Goal: Task Accomplishment & Management: Use online tool/utility

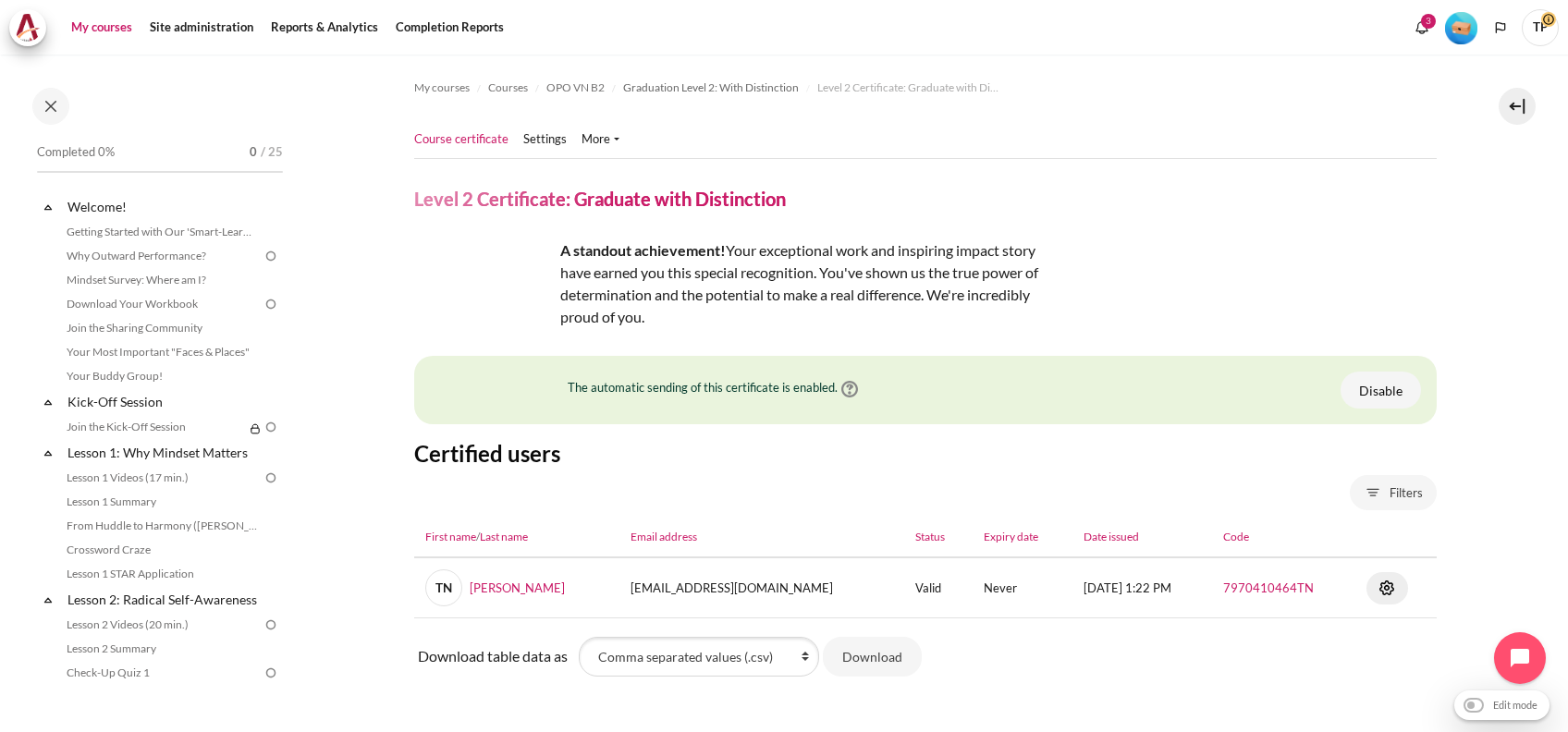
scroll to position [100, 0]
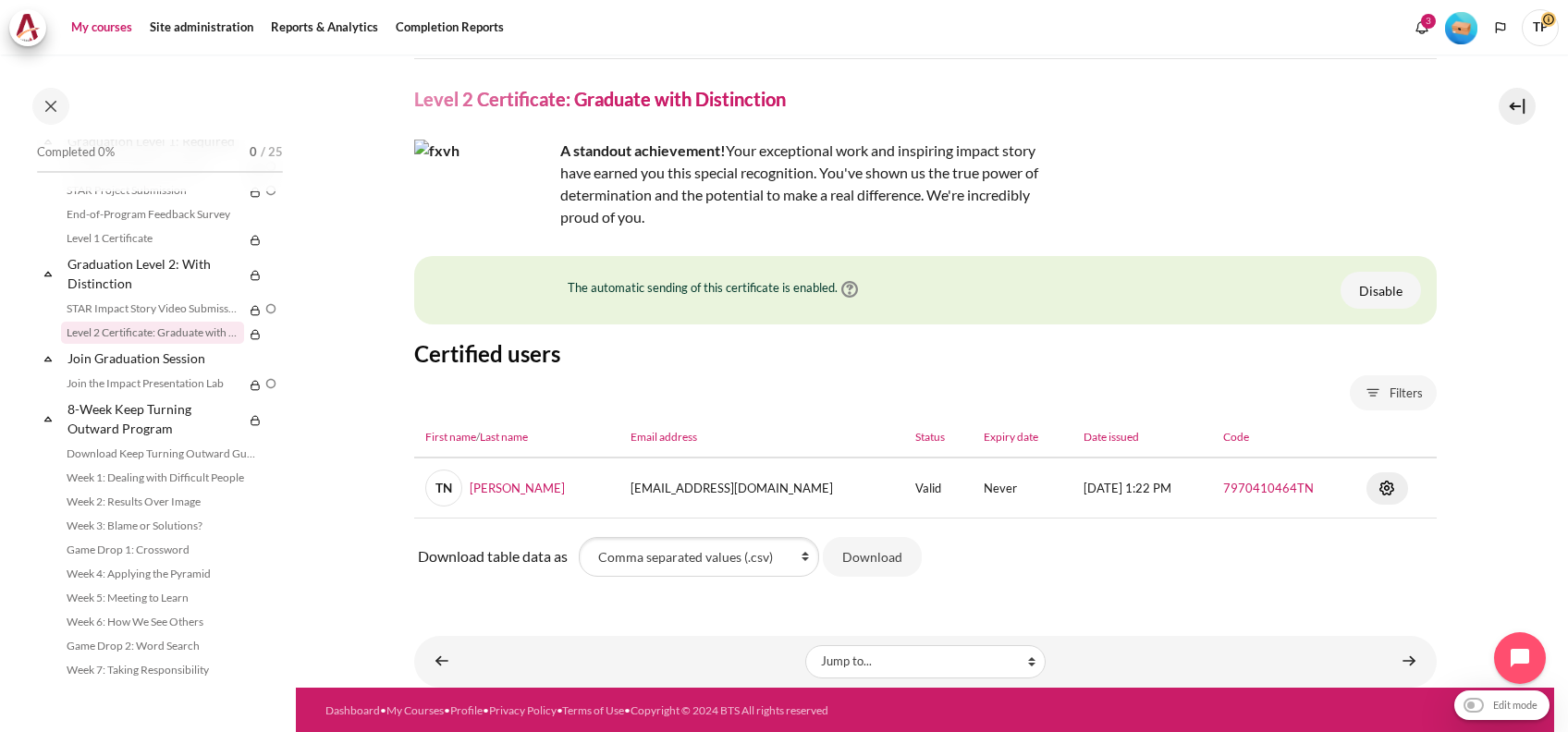
click at [127, 30] on link "My courses" at bounding box center [101, 27] width 74 height 37
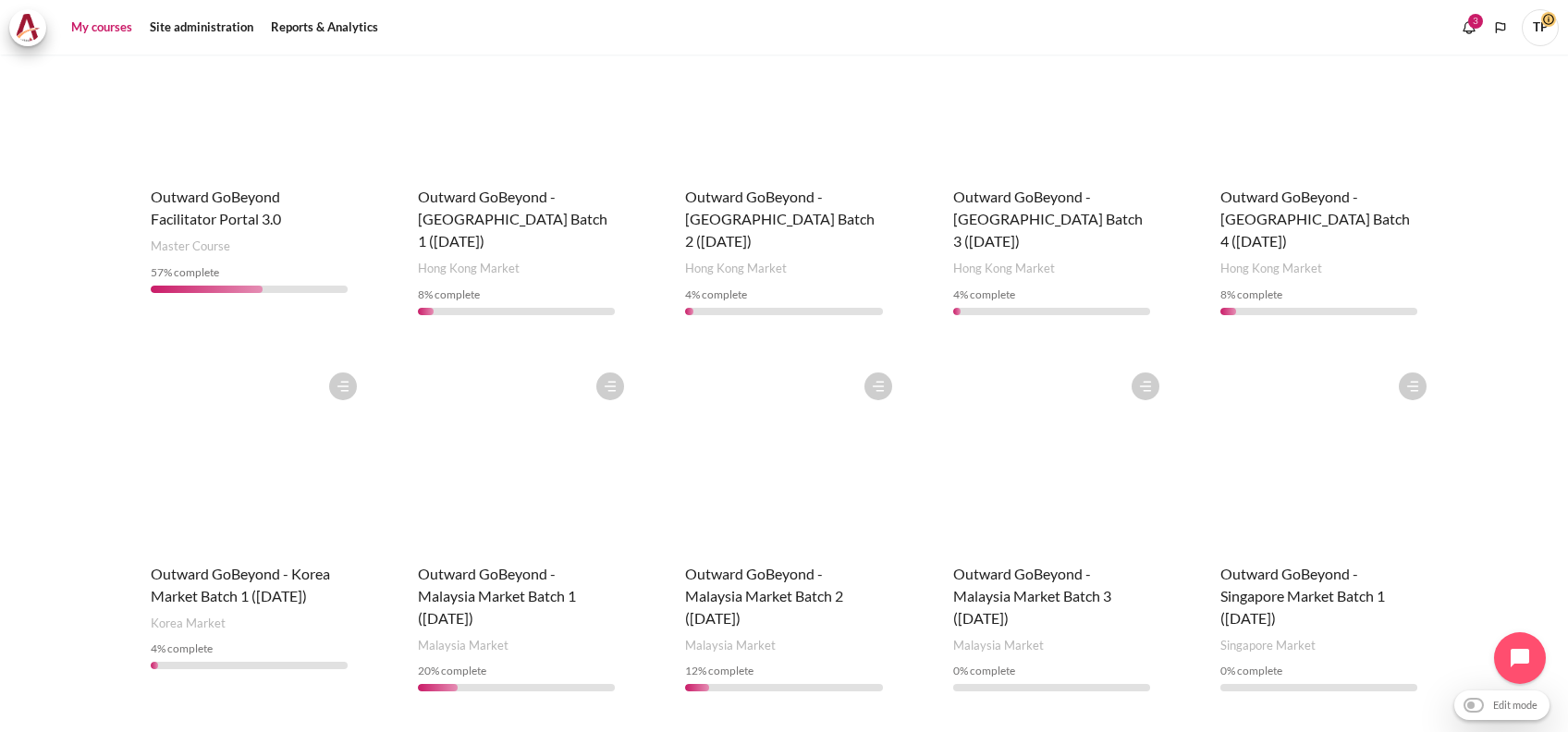
scroll to position [751, 0]
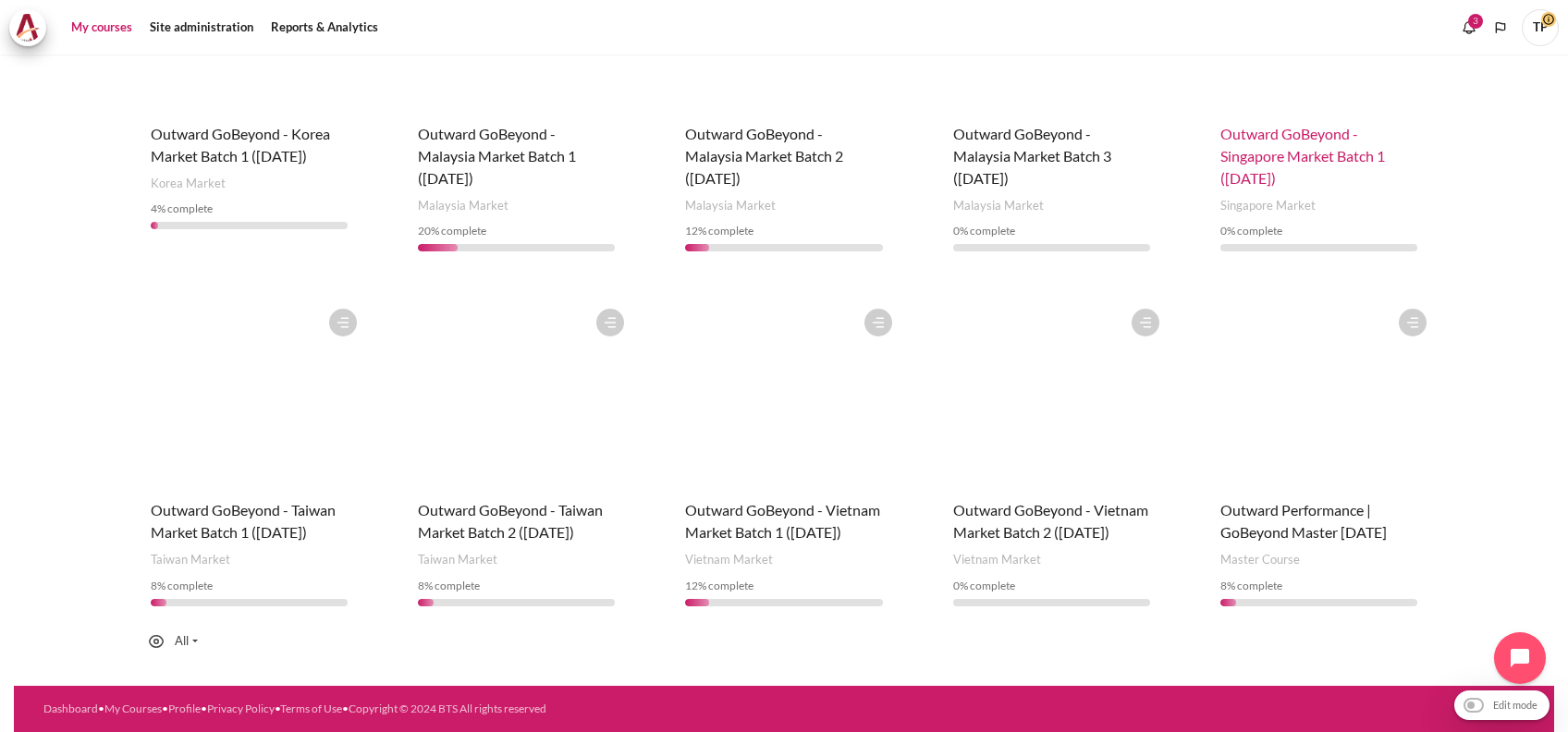
click at [1272, 124] on span "Outward GoBeyond - Singapore Market Batch 1 ([DATE])" at bounding box center [1302, 155] width 165 height 62
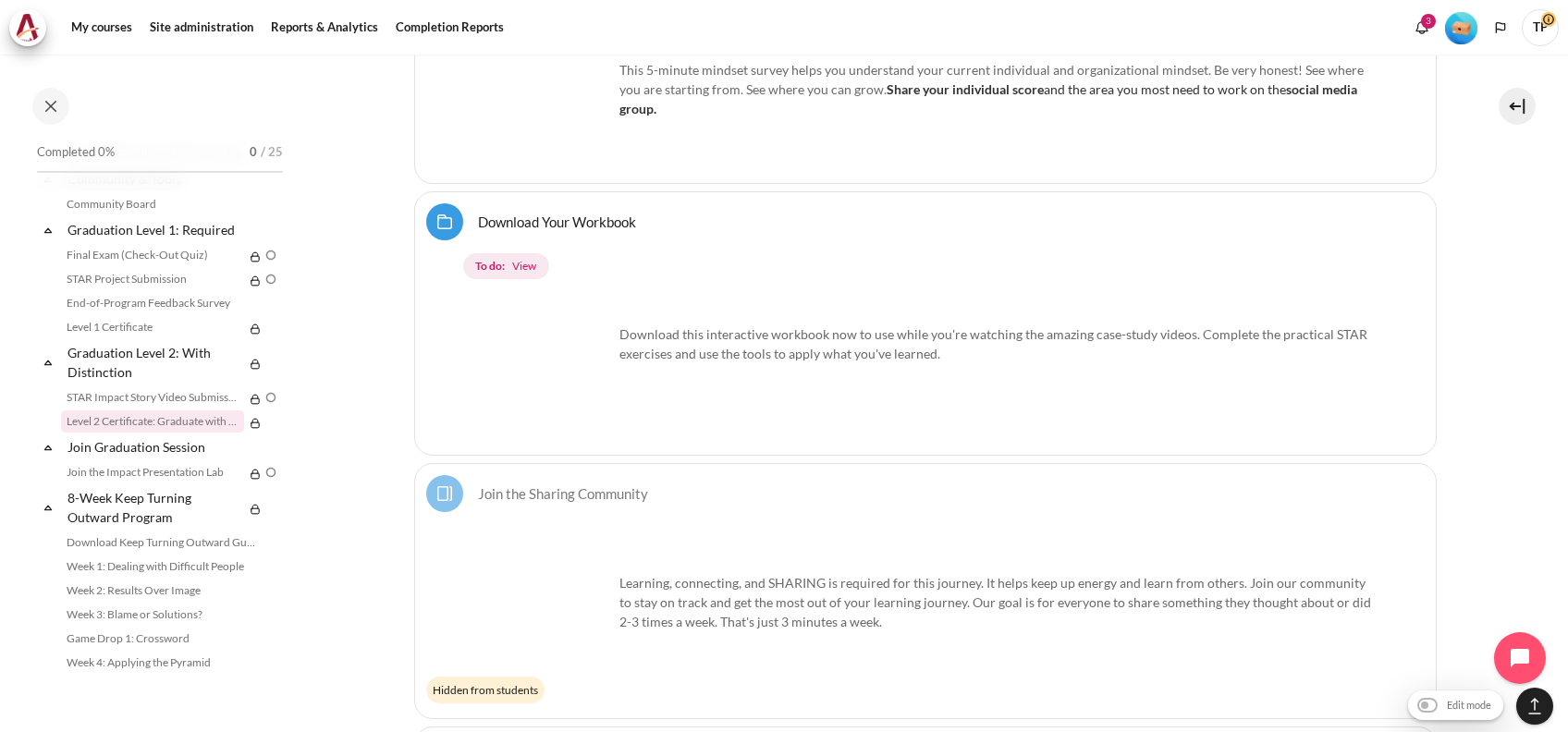
scroll to position [1916, 0]
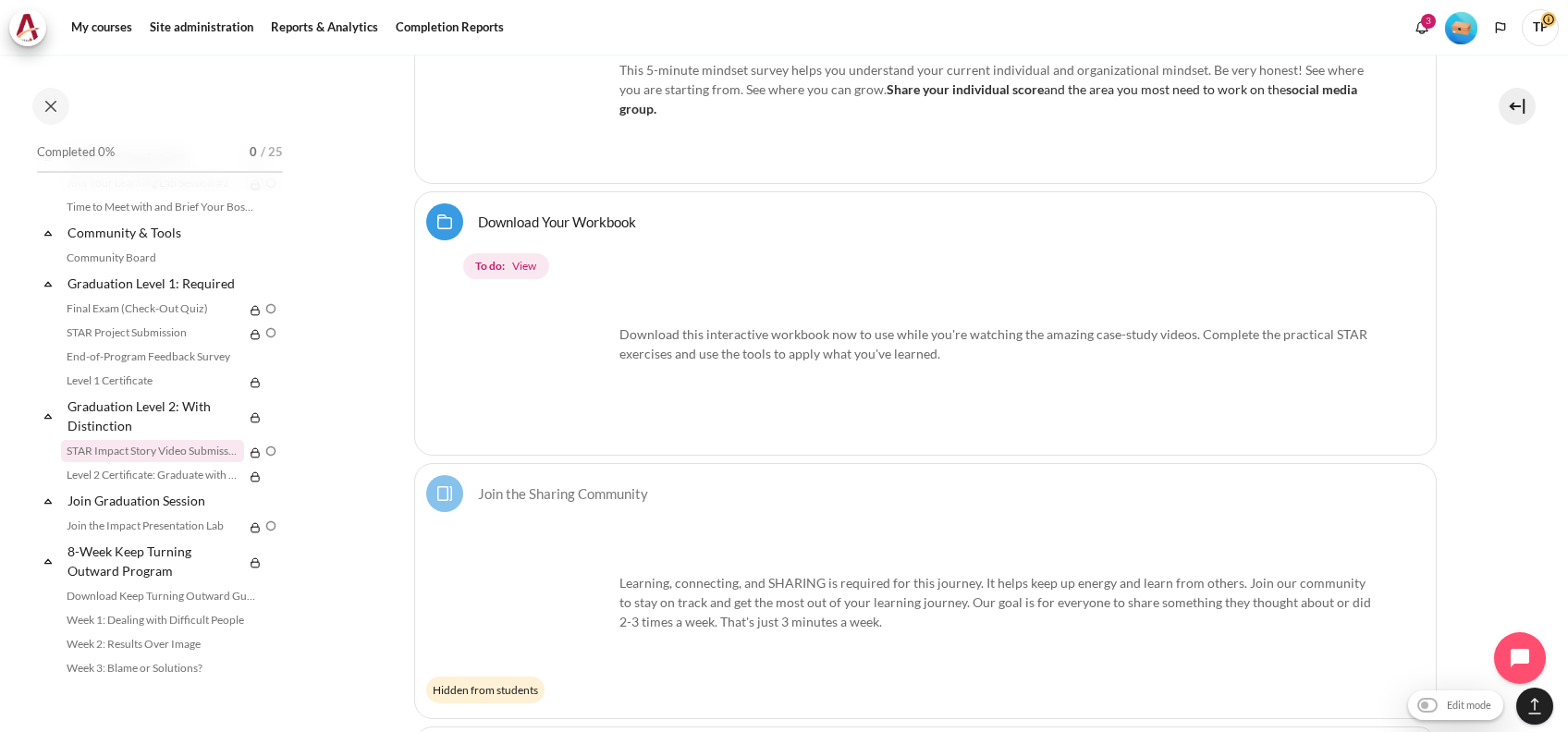
click at [131, 462] on link "STAR Impact Story Video Submission" at bounding box center [152, 450] width 183 height 22
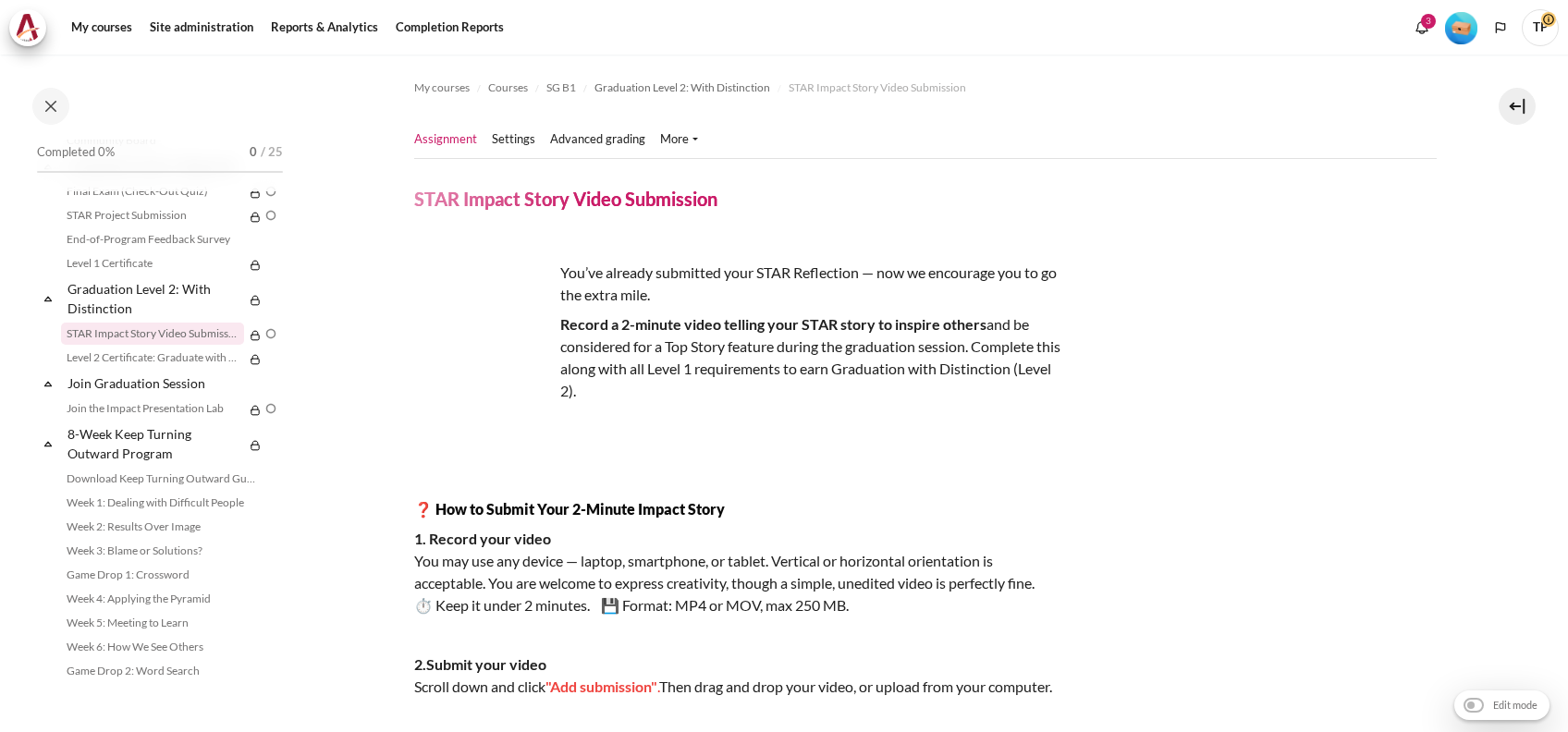
scroll to position [779, 0]
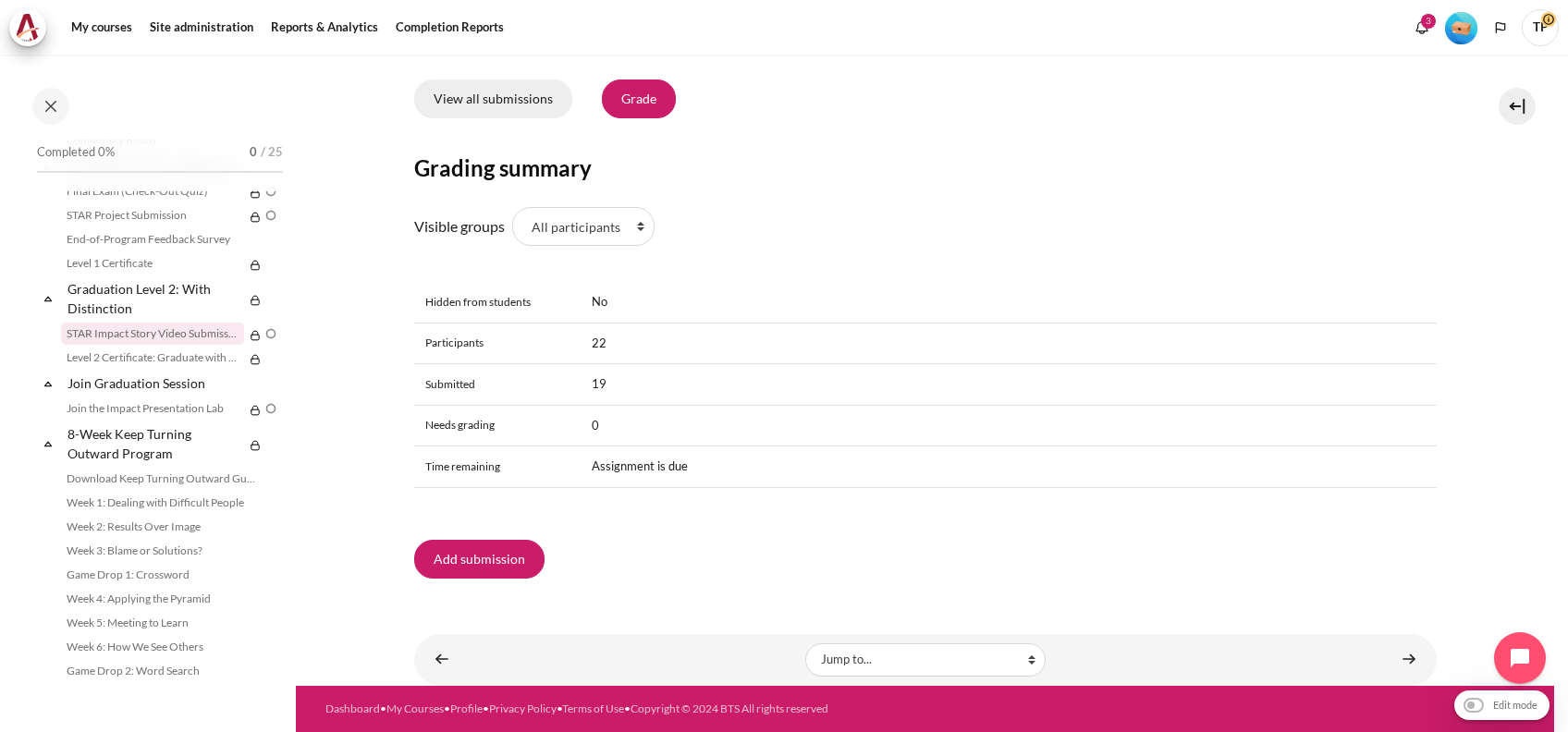
click at [503, 107] on link "View all submissions" at bounding box center [493, 98] width 158 height 39
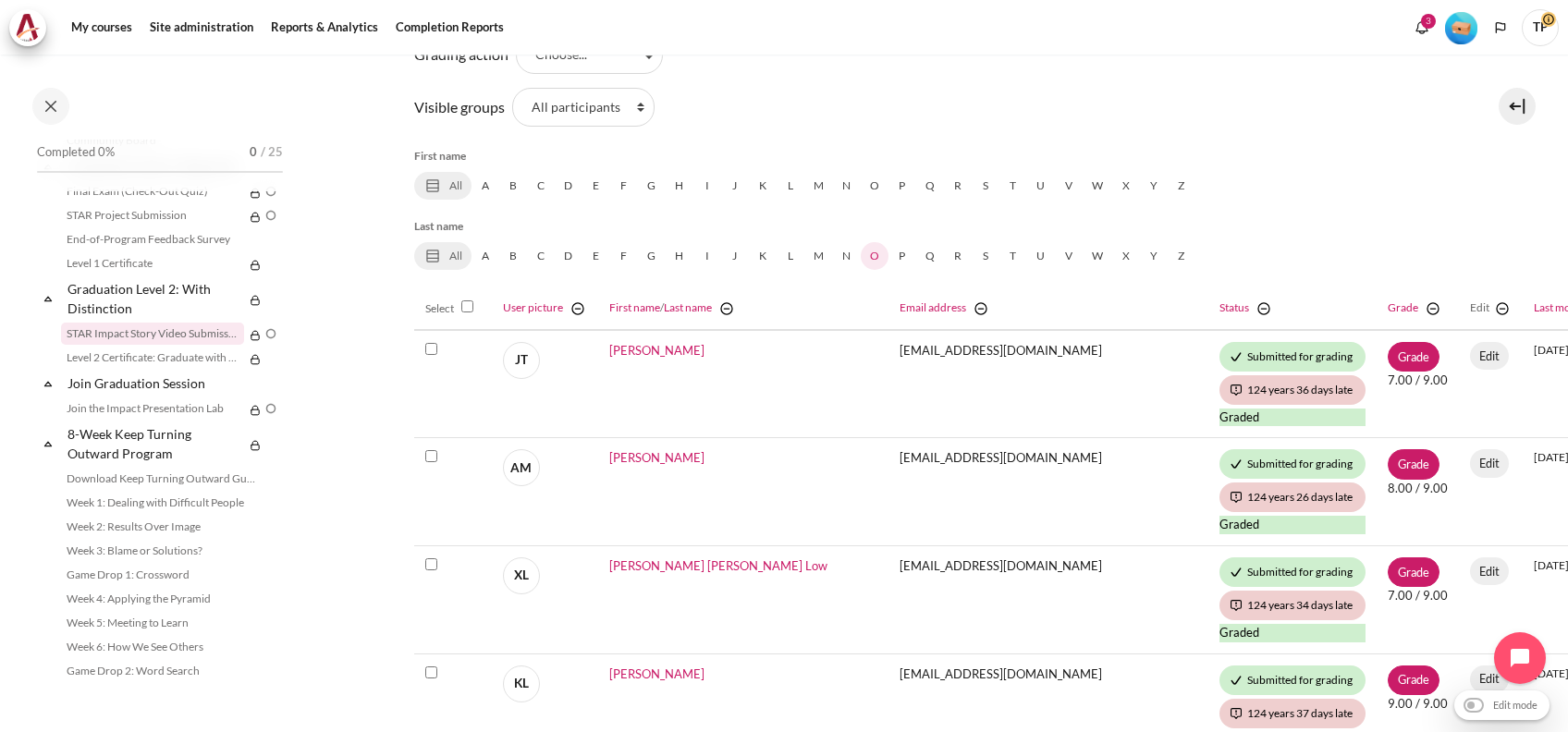
scroll to position [246, 0]
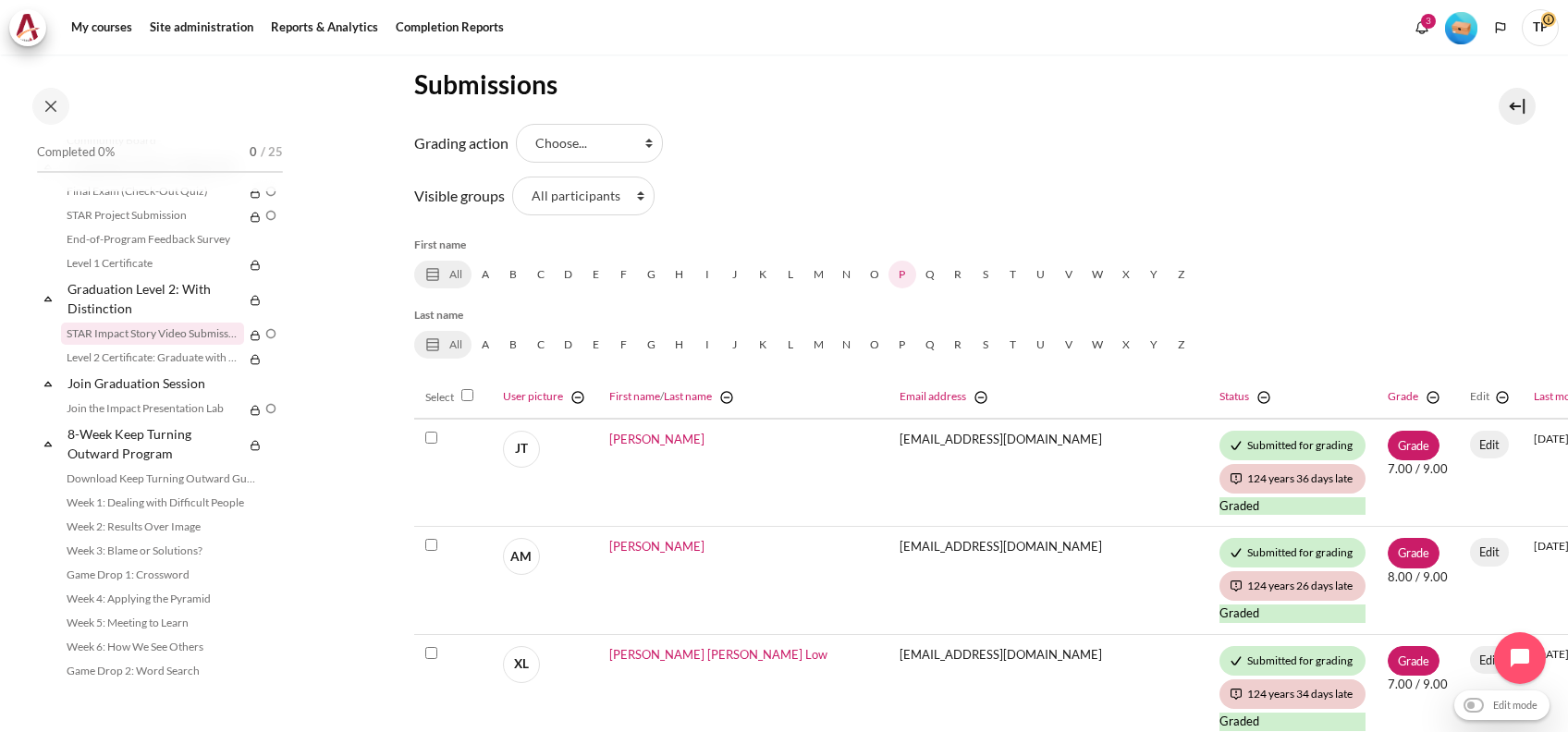
click at [902, 272] on link "P" at bounding box center [902, 275] width 28 height 28
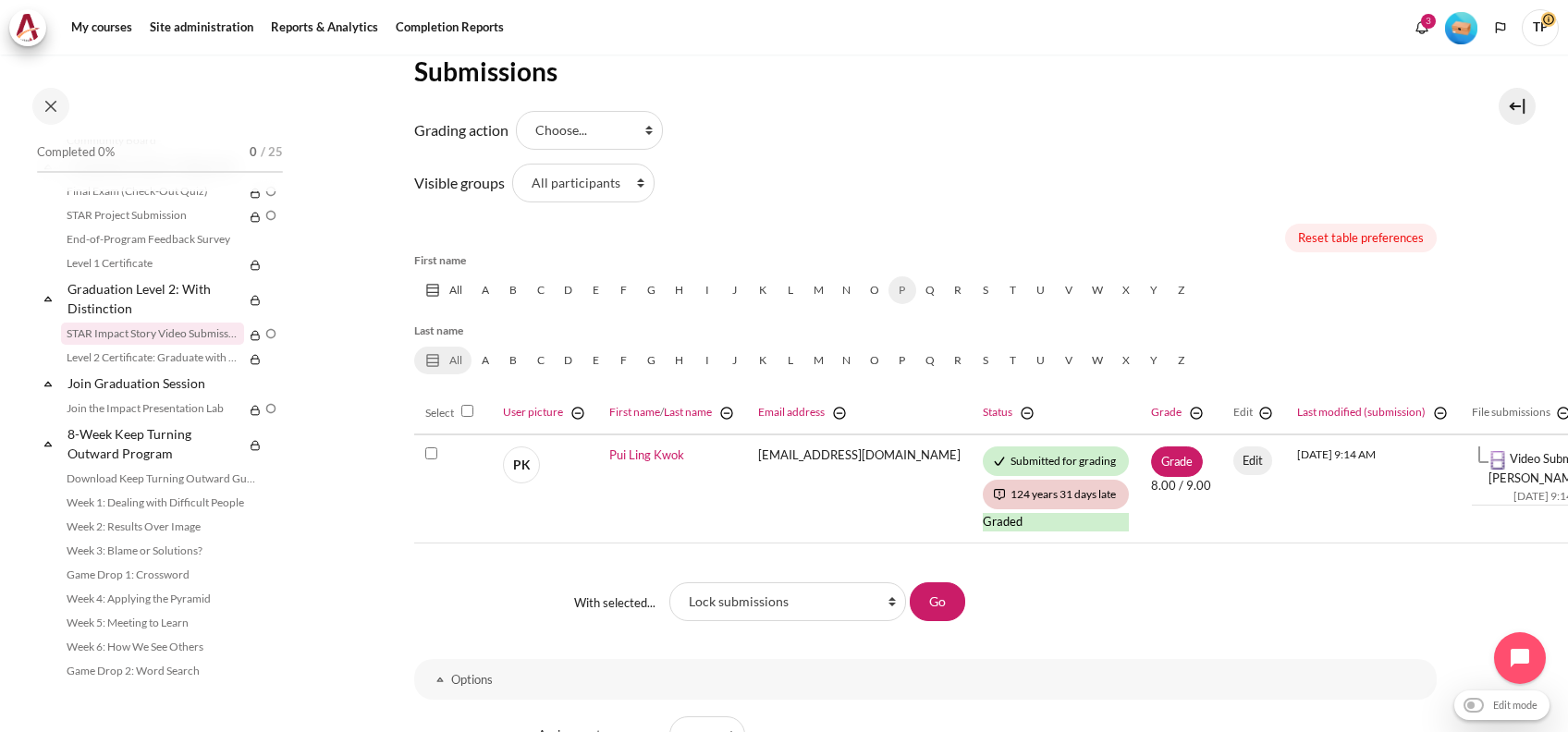
scroll to position [342, 0]
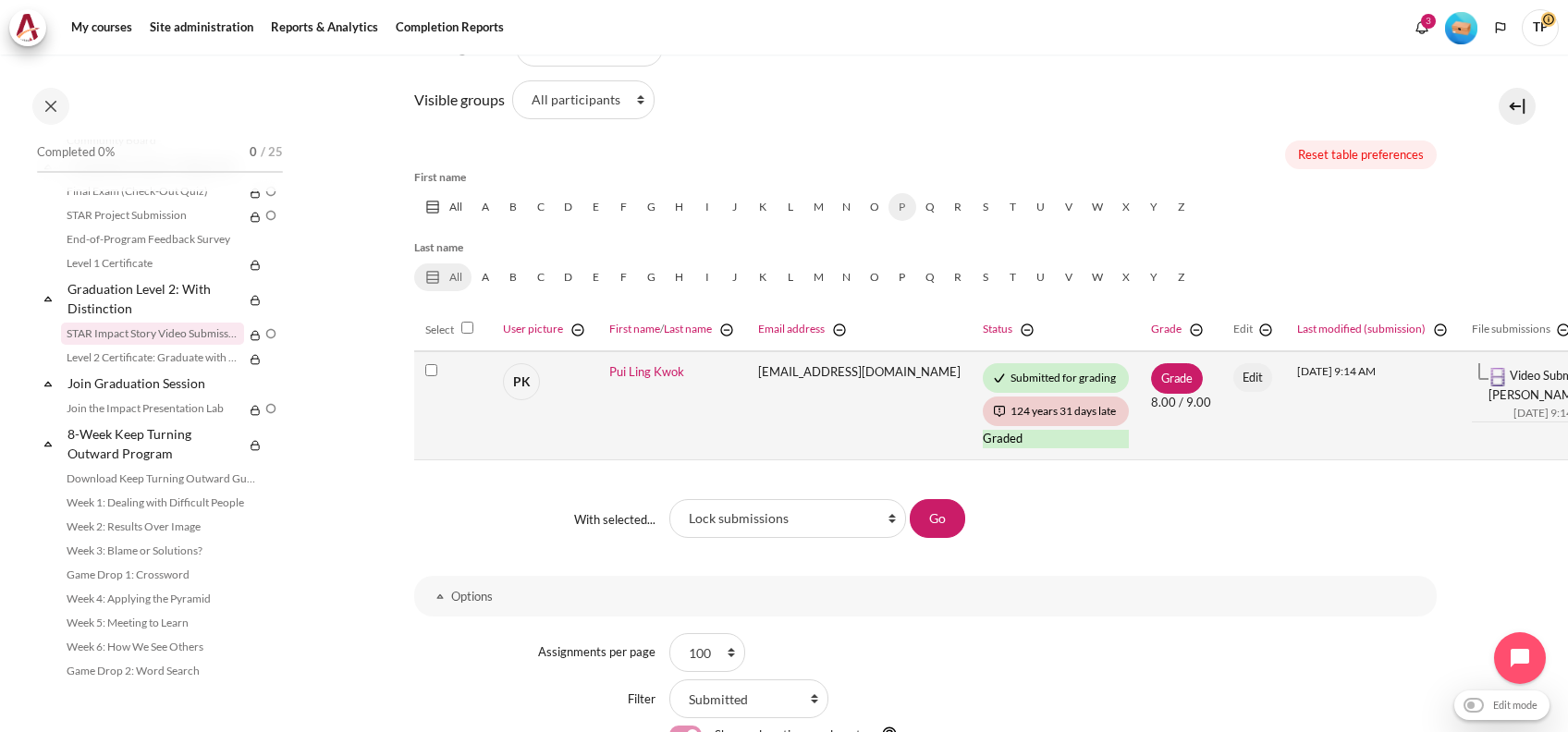
click at [1502, 368] on link "Video Submission by [PERSON_NAME]-26082025.mp4" at bounding box center [1581, 384] width 186 height 35
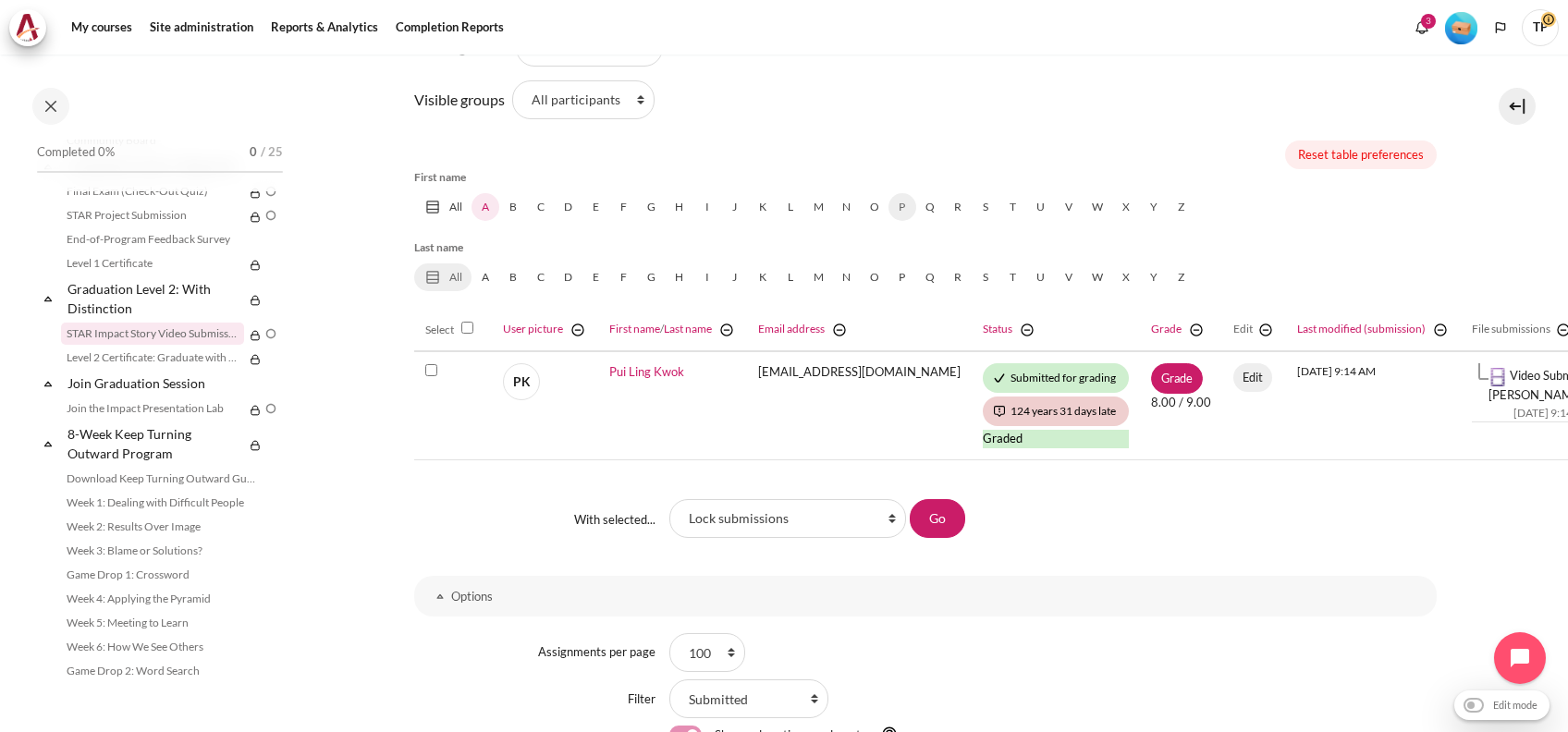
click at [484, 205] on link "A" at bounding box center [485, 207] width 28 height 28
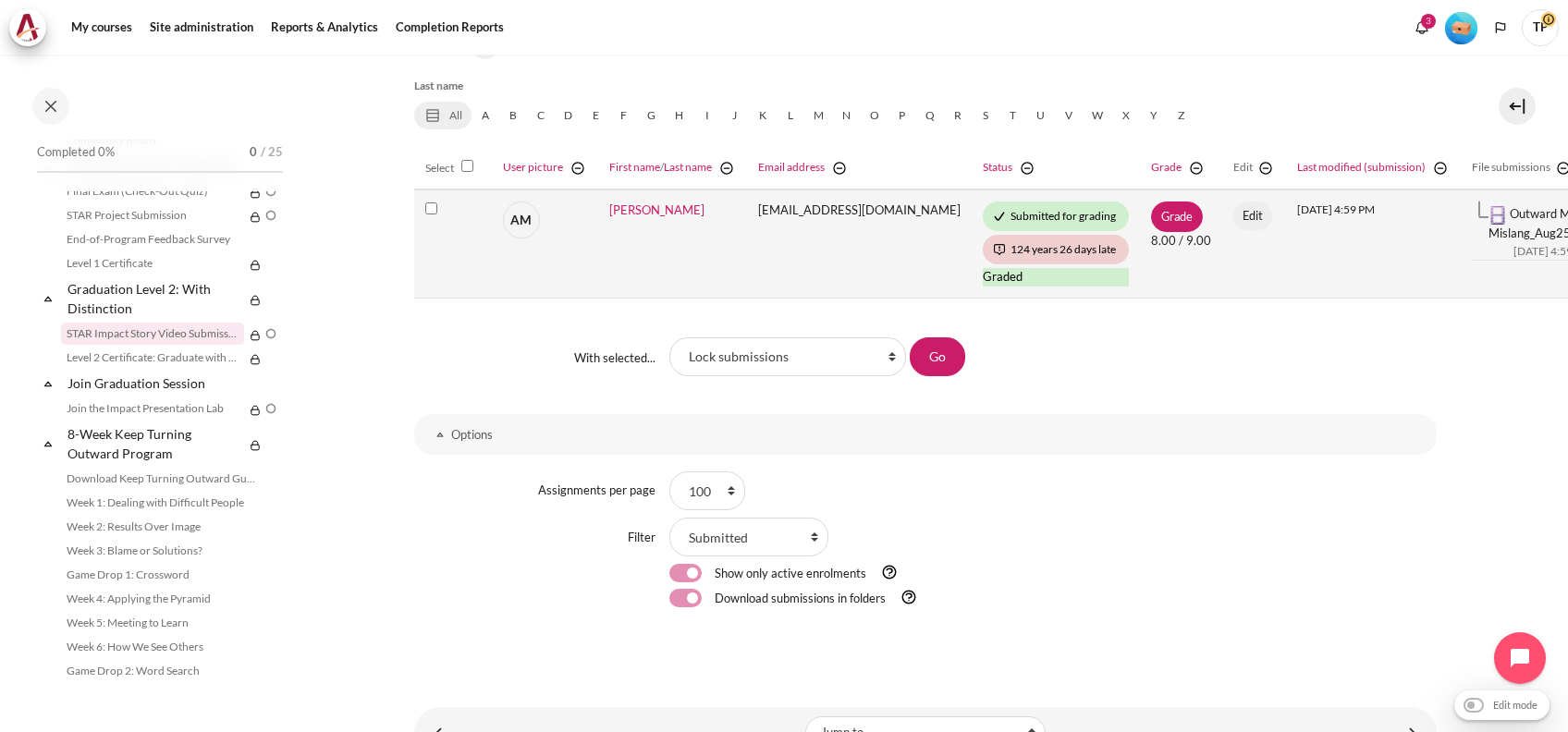
scroll to position [465, 0]
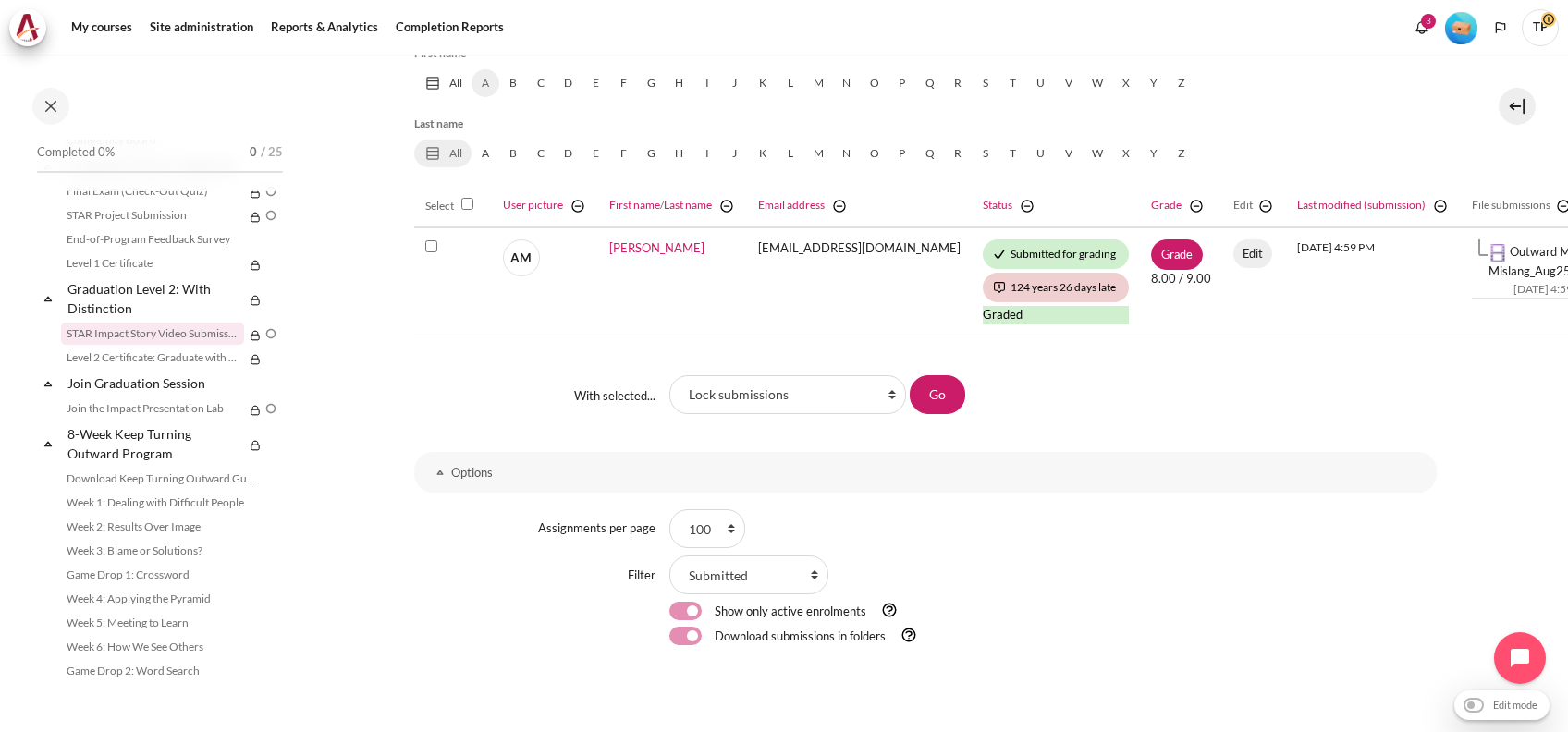
click at [363, 391] on section "My courses Courses SG B1 Graduation Level 2: With Distinction STAR Impact Story…" at bounding box center [924, 193] width 1258 height 1208
click at [1183, 81] on link "Z" at bounding box center [1181, 83] width 28 height 28
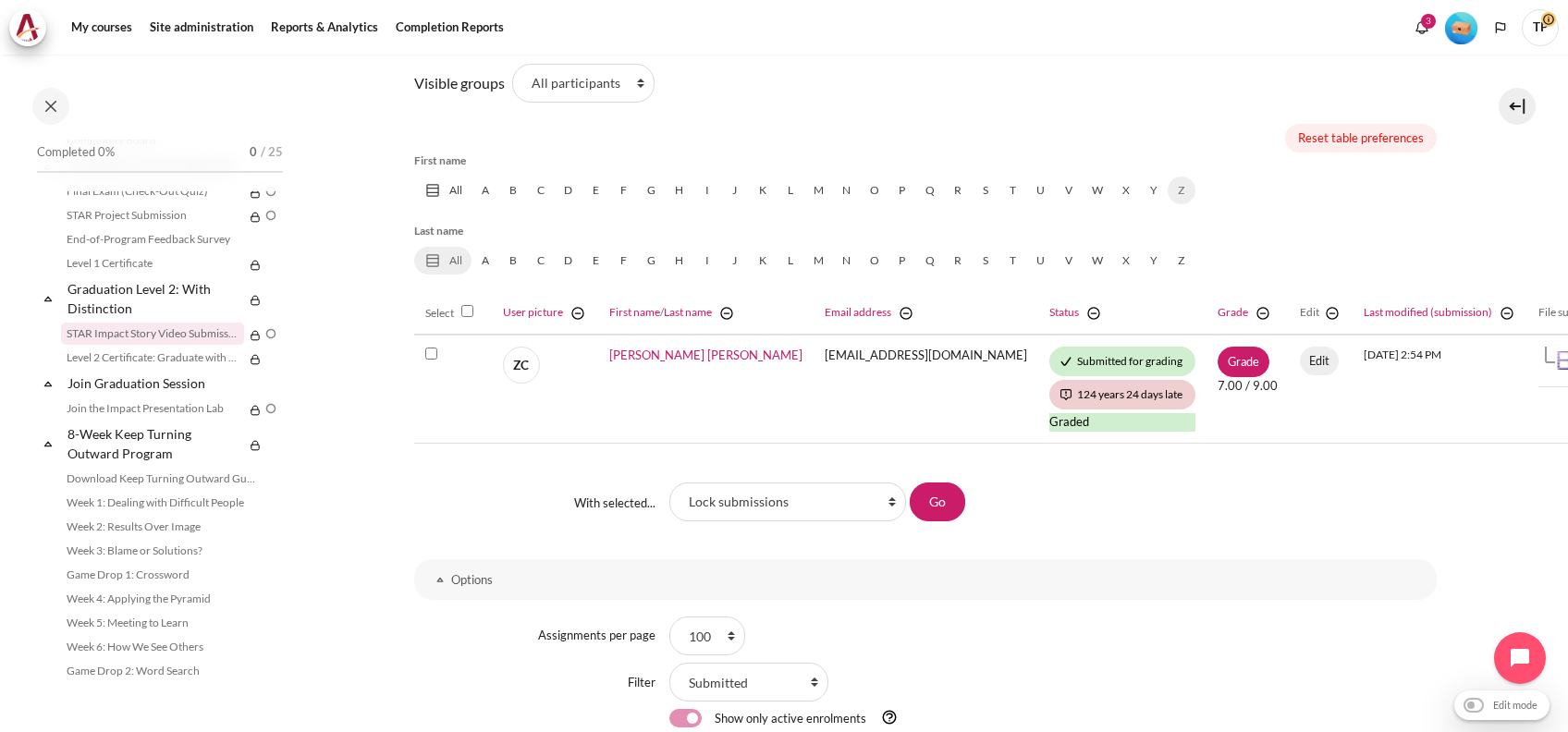
scroll to position [369, 0]
